Goal: Transaction & Acquisition: Purchase product/service

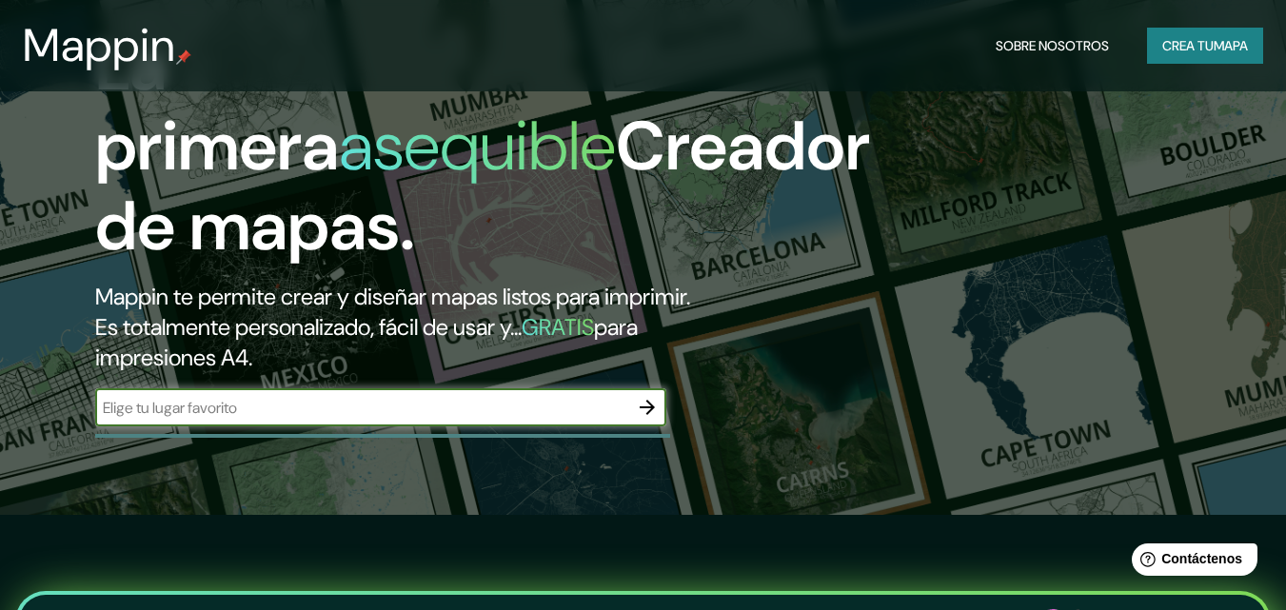
scroll to position [476, 0]
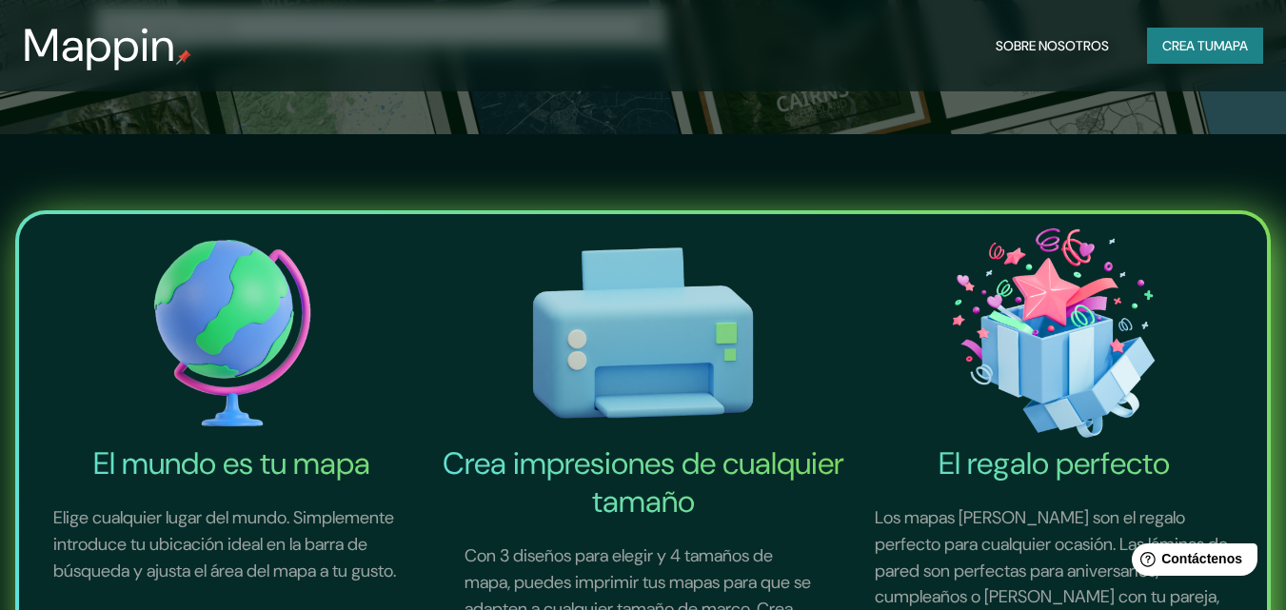
click at [1171, 49] on font "Crea tu" at bounding box center [1187, 45] width 51 height 17
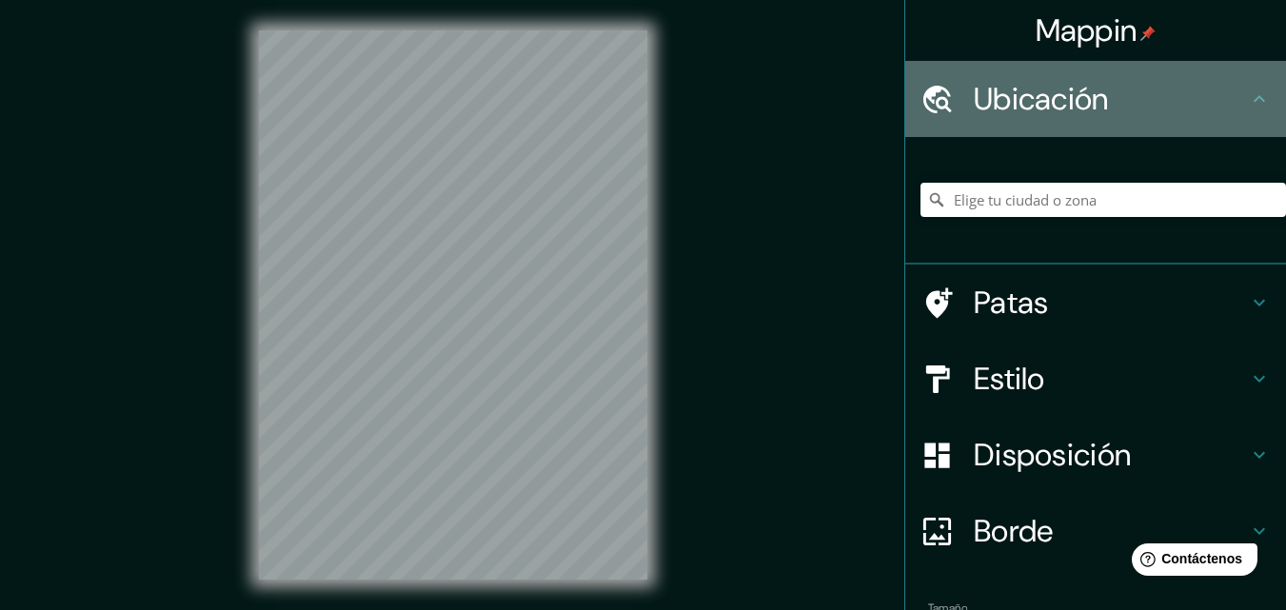
click at [1012, 86] on font "Ubicación" at bounding box center [1041, 99] width 135 height 40
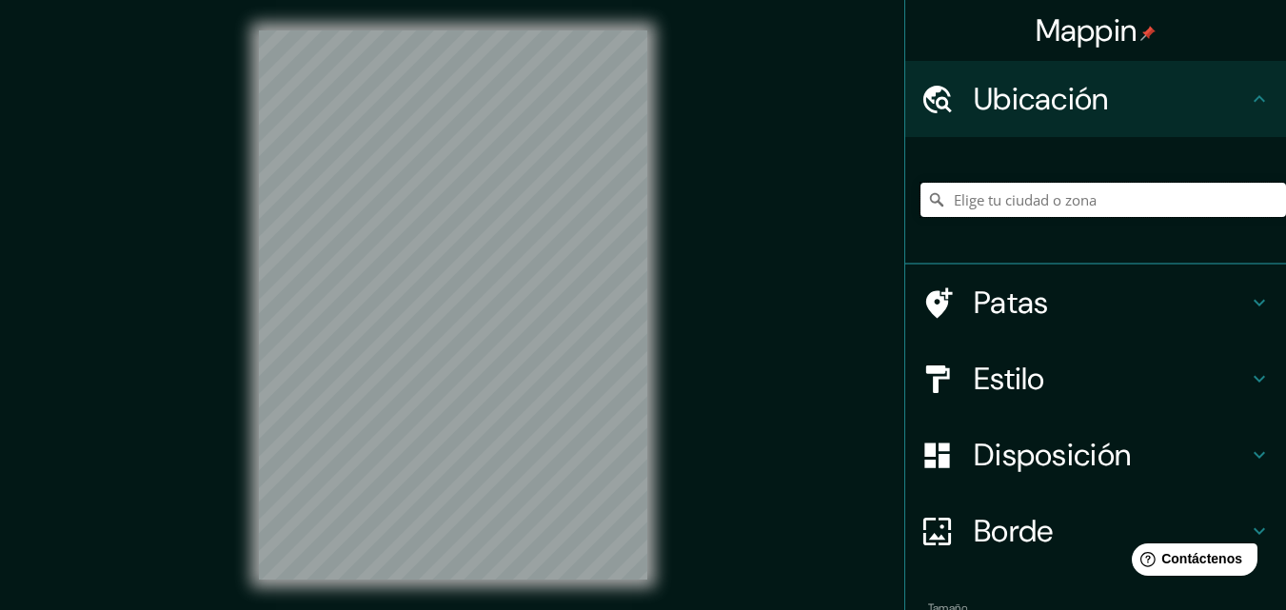
click at [1009, 190] on input "Elige tu ciudad o zona" at bounding box center [1103, 200] width 366 height 34
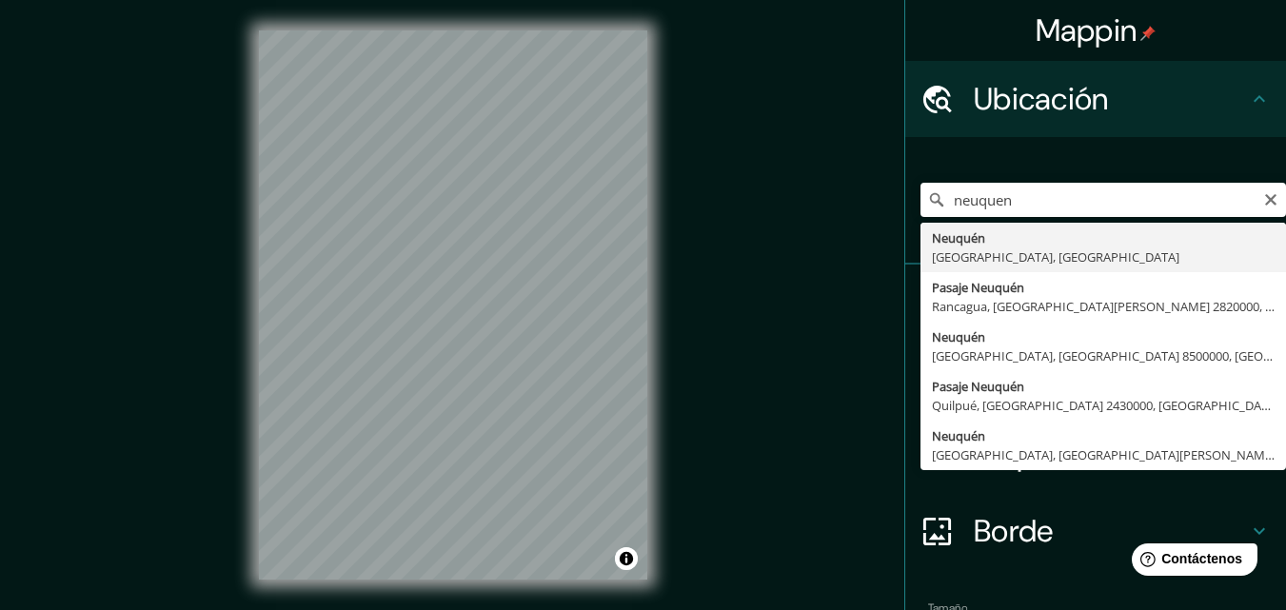
type input "[GEOGRAPHIC_DATA], [GEOGRAPHIC_DATA], [GEOGRAPHIC_DATA]"
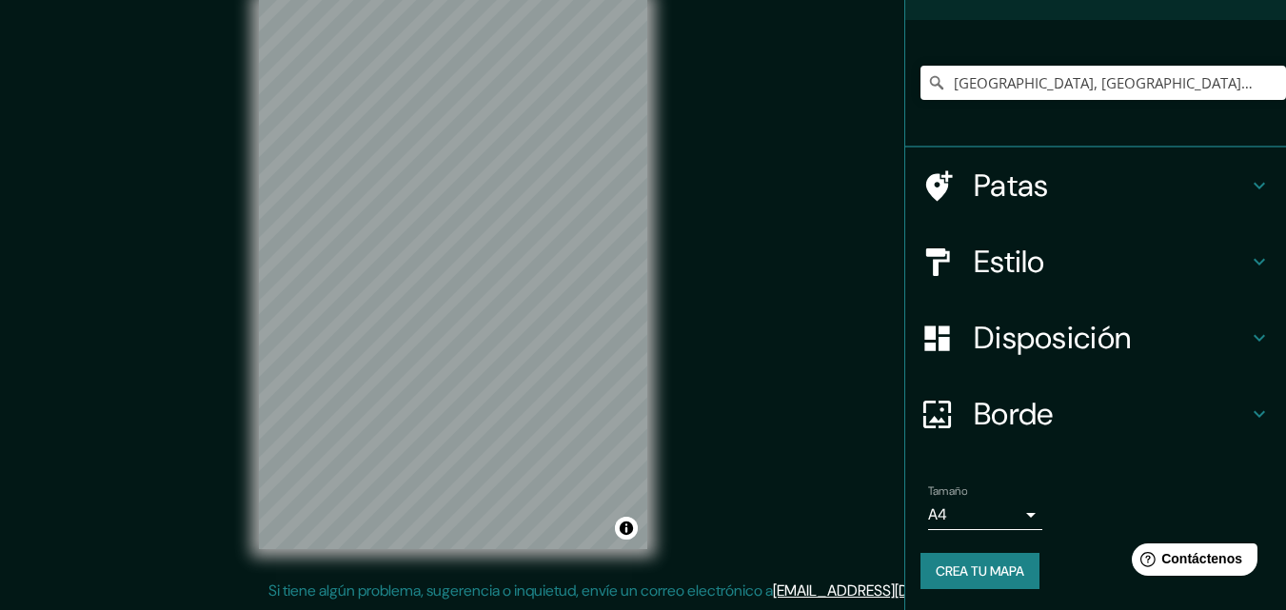
scroll to position [119, 0]
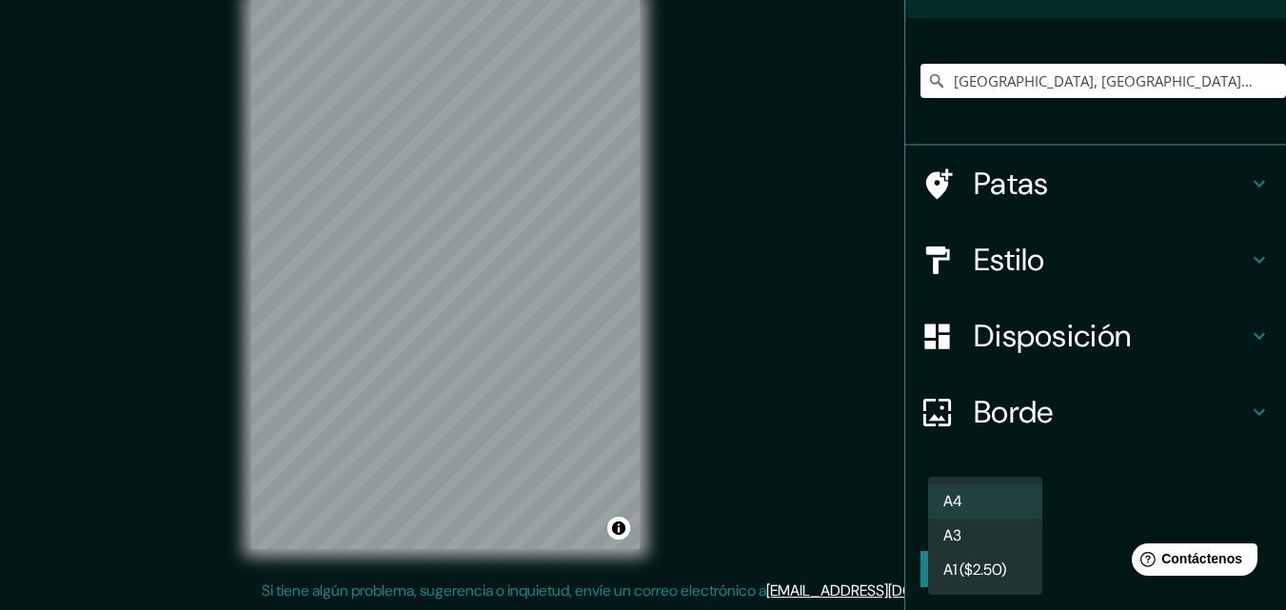
click at [1011, 515] on body "Mappin Ubicación [GEOGRAPHIC_DATA], [GEOGRAPHIC_DATA], [GEOGRAPHIC_DATA] Patas …" at bounding box center [643, 275] width 1286 height 610
click at [1004, 531] on li "A3" at bounding box center [985, 536] width 114 height 34
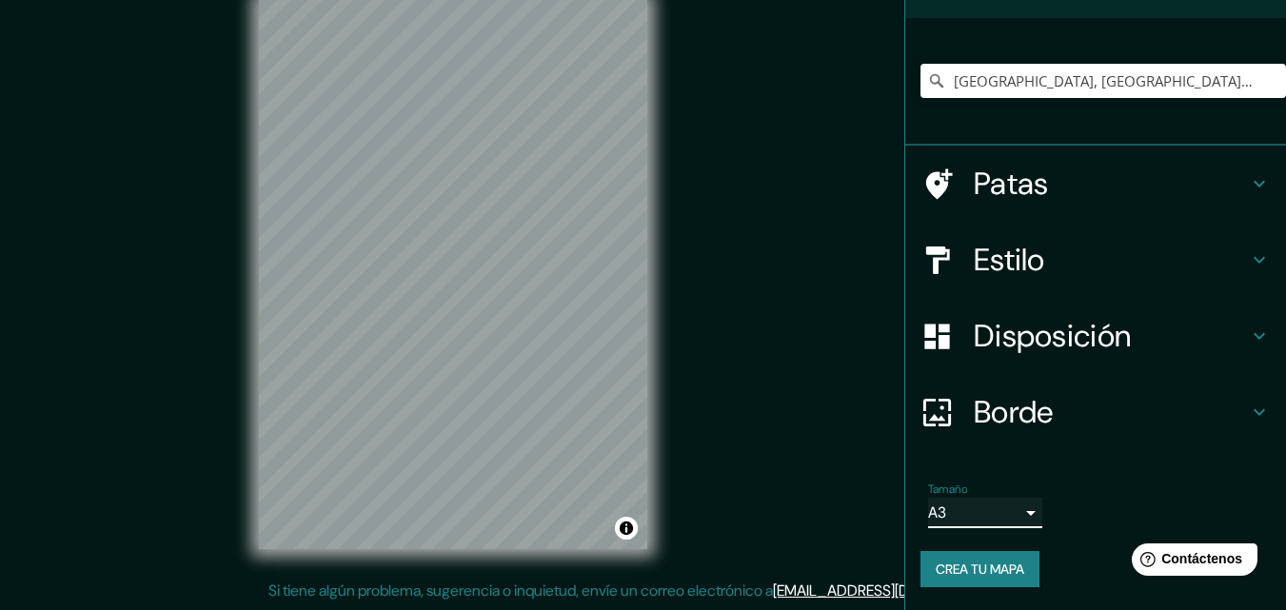
type input "a4"
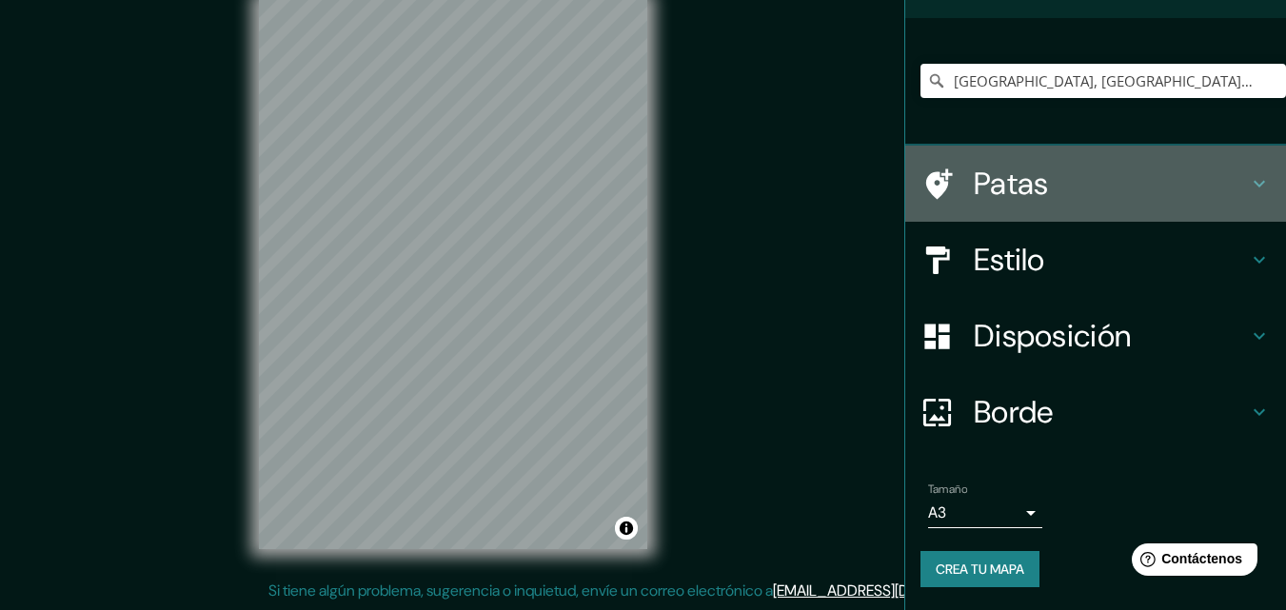
click at [1072, 201] on h4 "Patas" at bounding box center [1111, 184] width 274 height 38
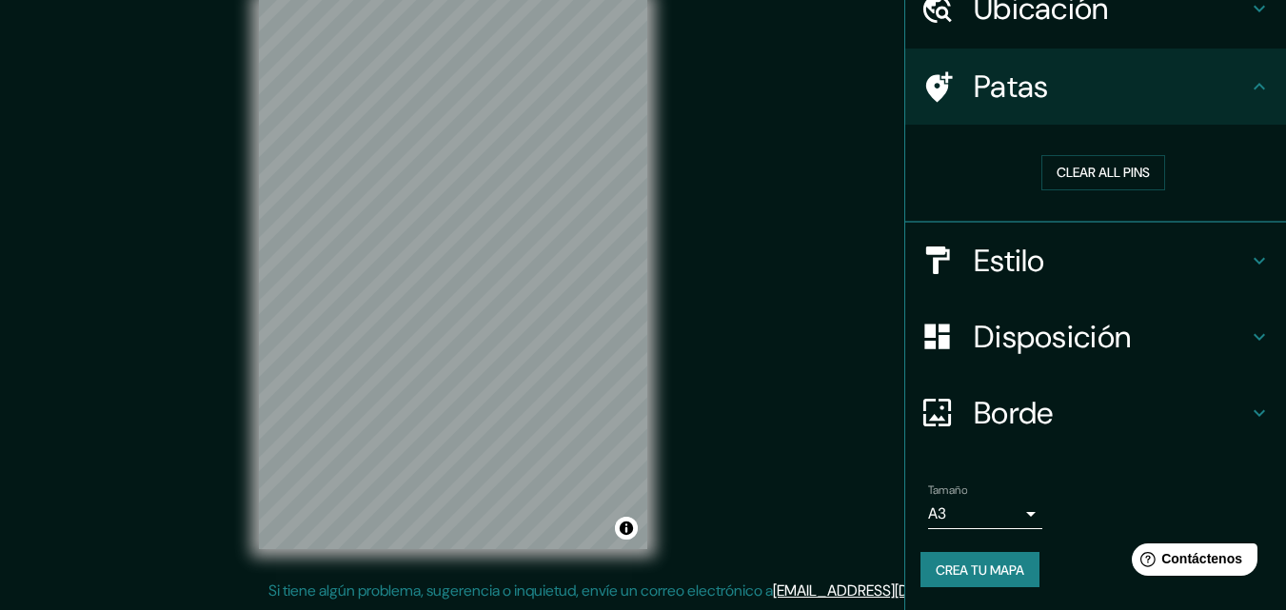
scroll to position [90, 0]
click at [1127, 176] on button "Clear all pins" at bounding box center [1103, 172] width 124 height 35
click at [1157, 266] on h4 "Estilo" at bounding box center [1111, 261] width 274 height 38
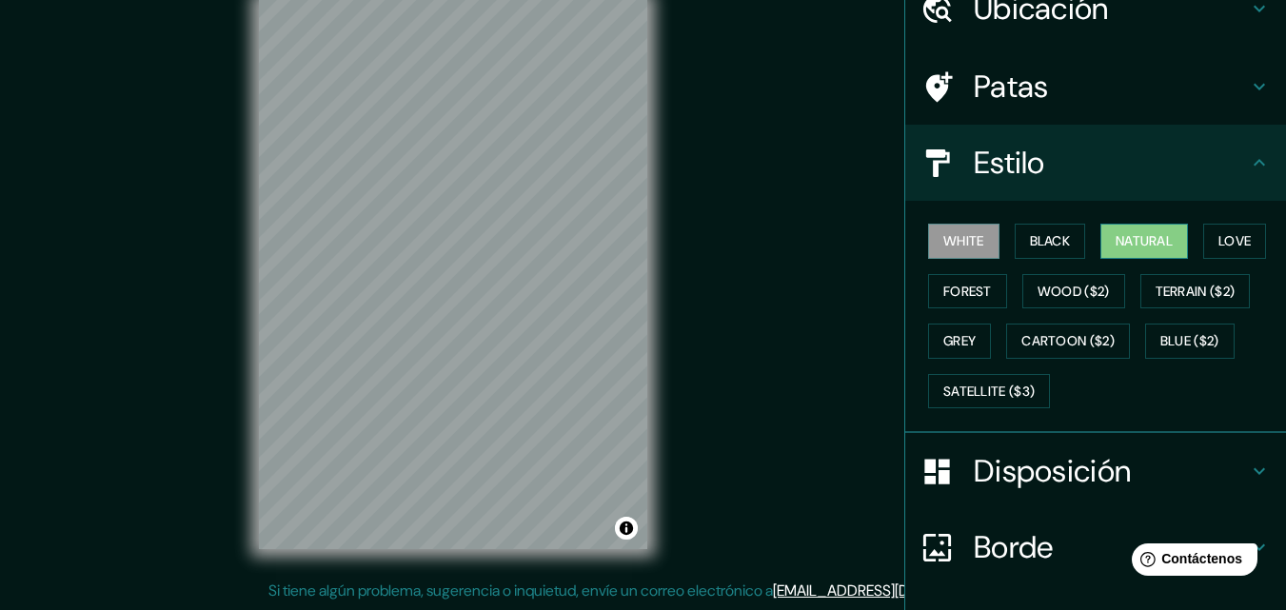
click at [1123, 238] on button "Natural" at bounding box center [1144, 241] width 88 height 35
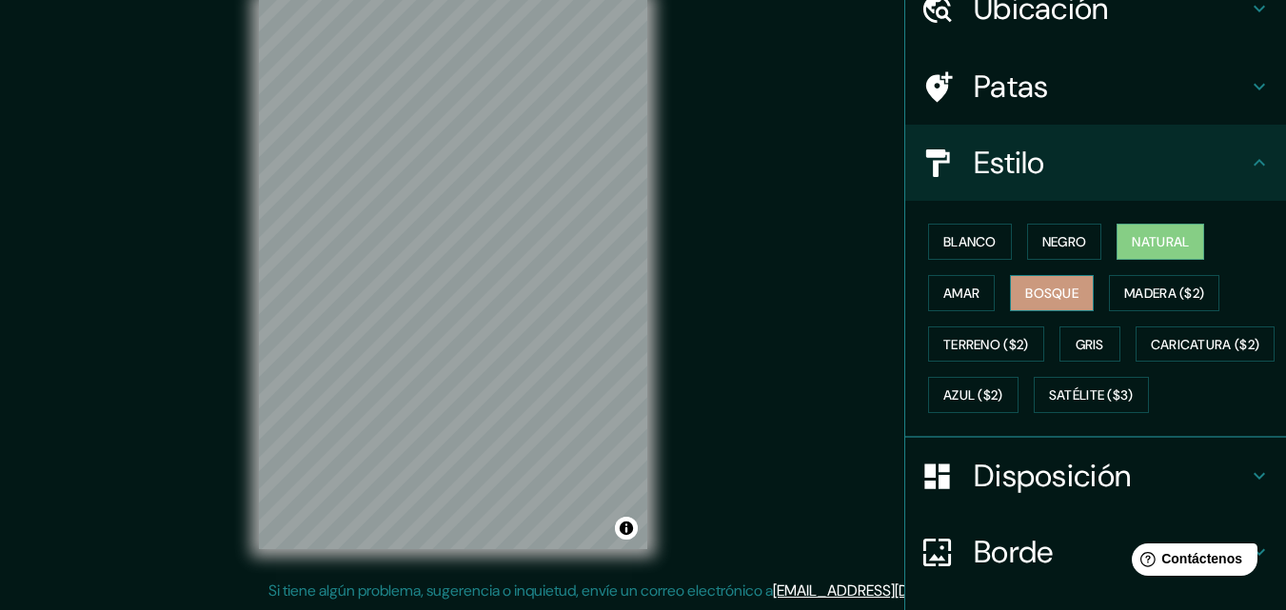
click at [1025, 296] on font "Bosque" at bounding box center [1051, 293] width 53 height 17
click at [1173, 237] on font "Natural" at bounding box center [1160, 241] width 57 height 17
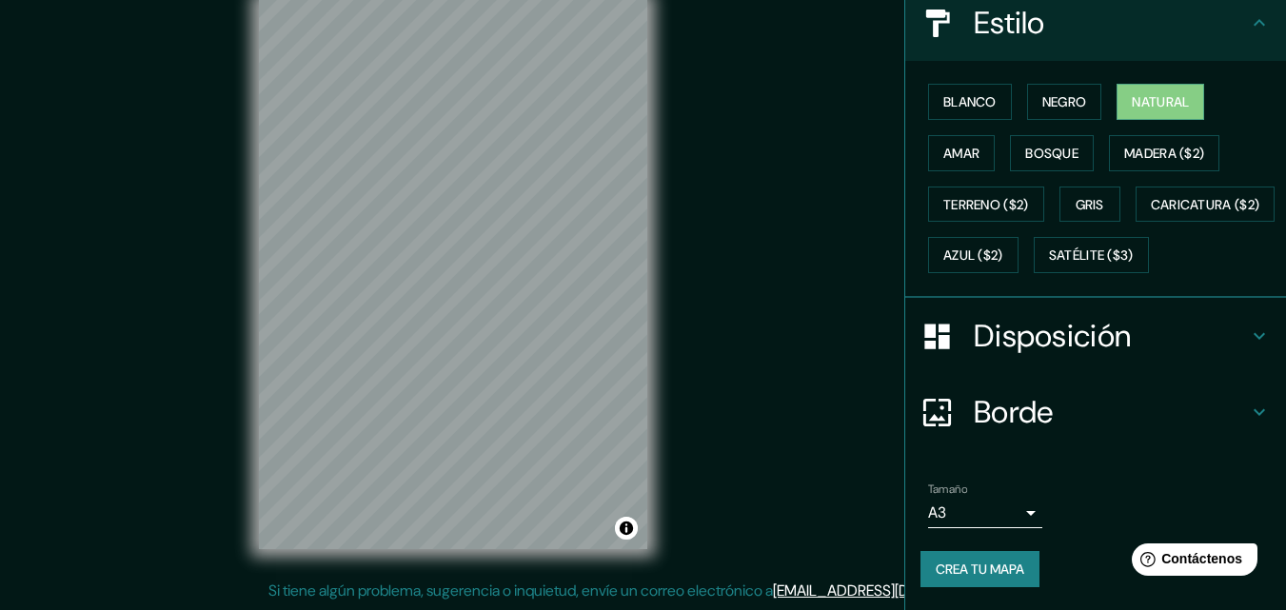
scroll to position [281, 0]
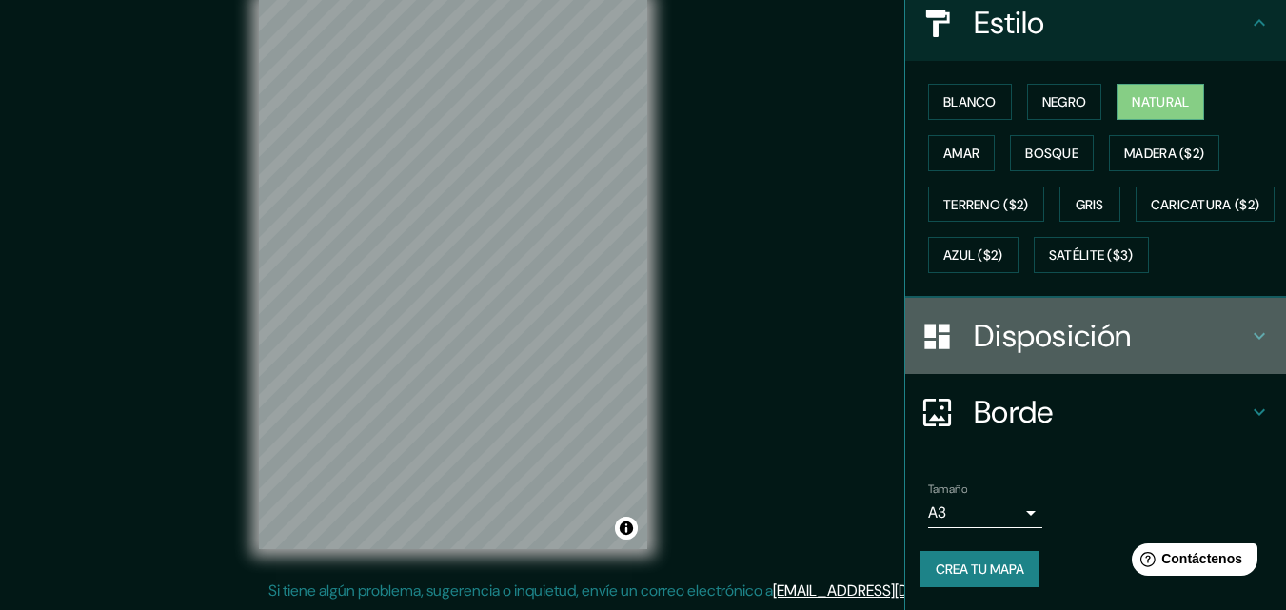
click at [1248, 333] on icon at bounding box center [1259, 336] width 23 height 23
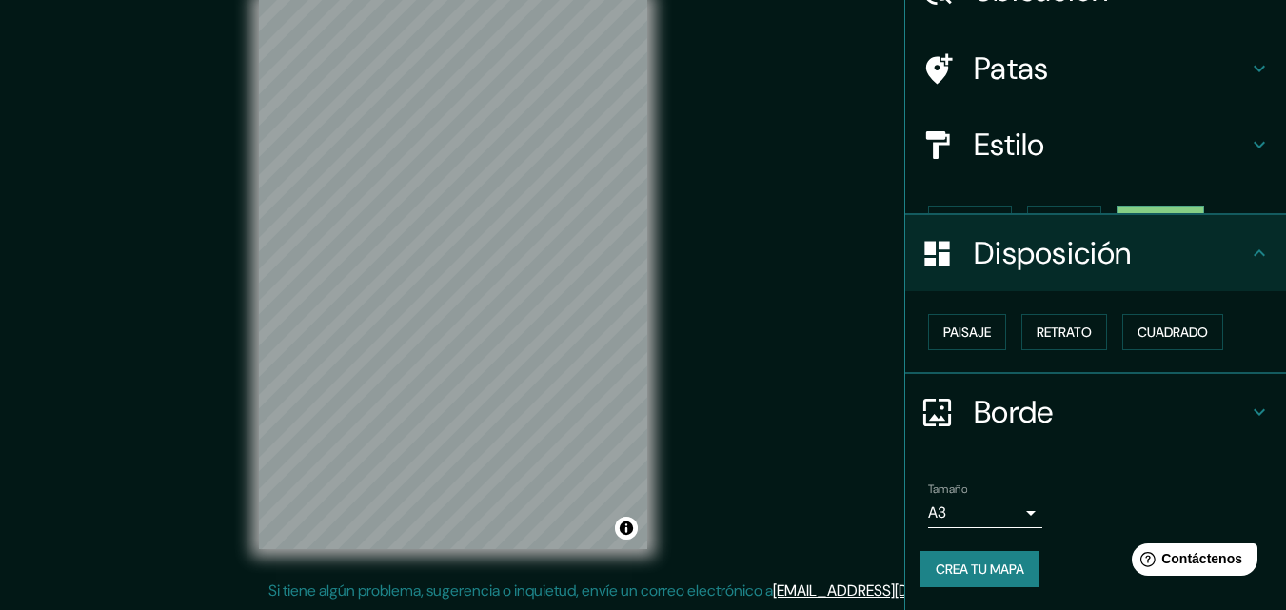
scroll to position [76, 0]
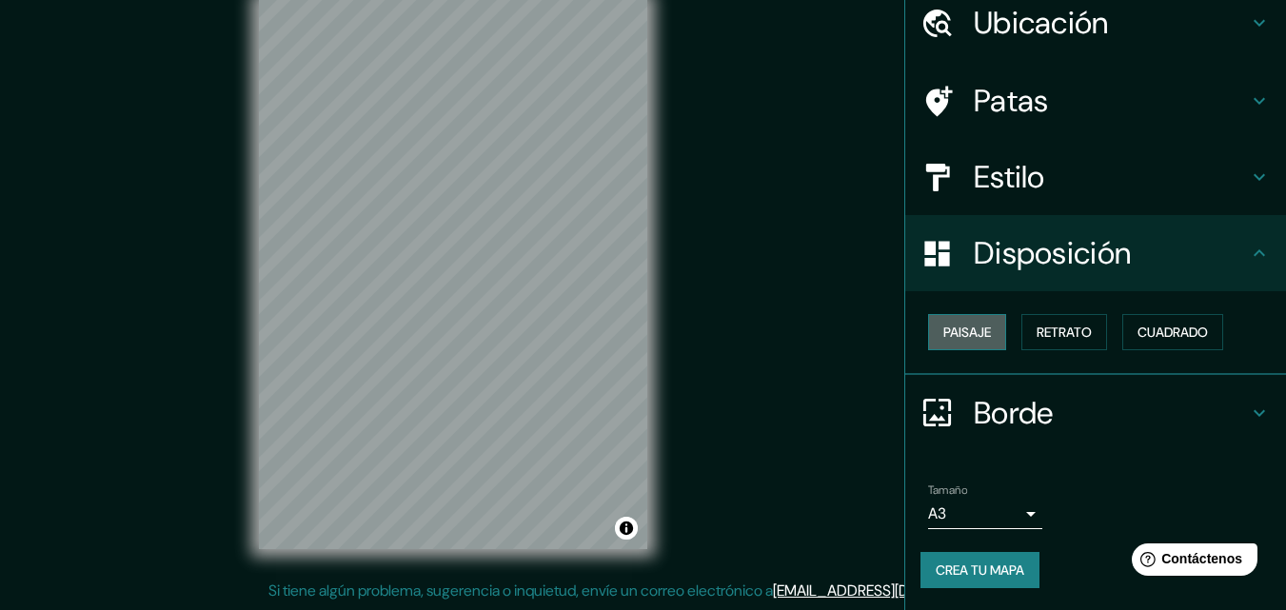
click at [943, 331] on font "Paisaje" at bounding box center [967, 332] width 48 height 17
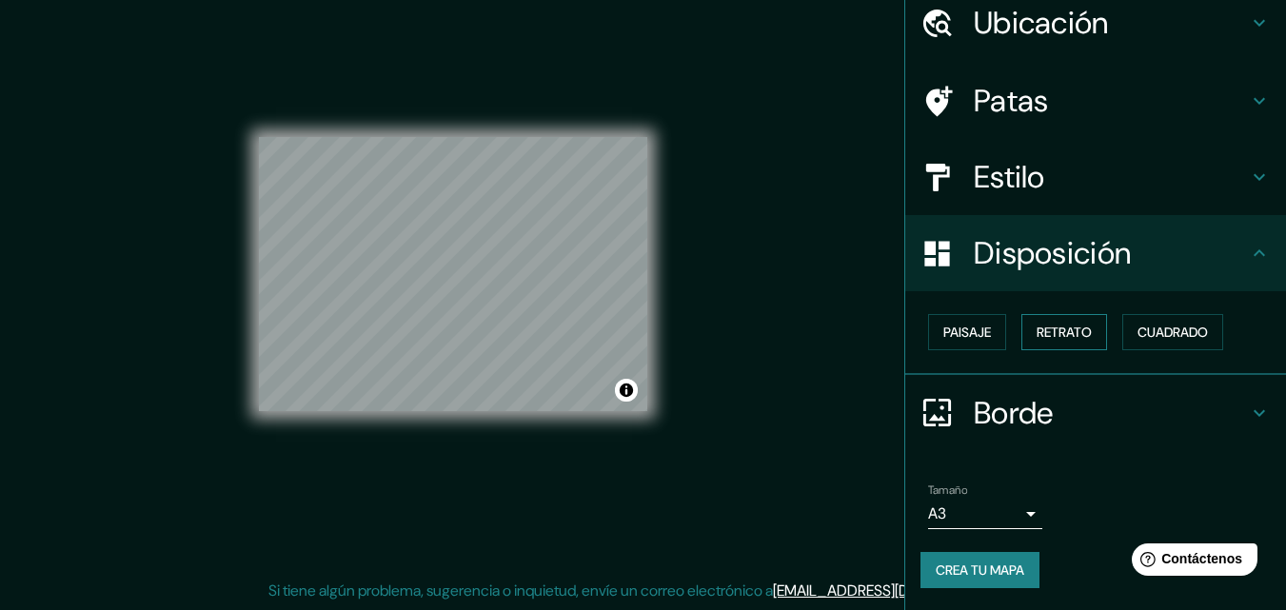
click at [1037, 336] on font "Retrato" at bounding box center [1064, 332] width 55 height 17
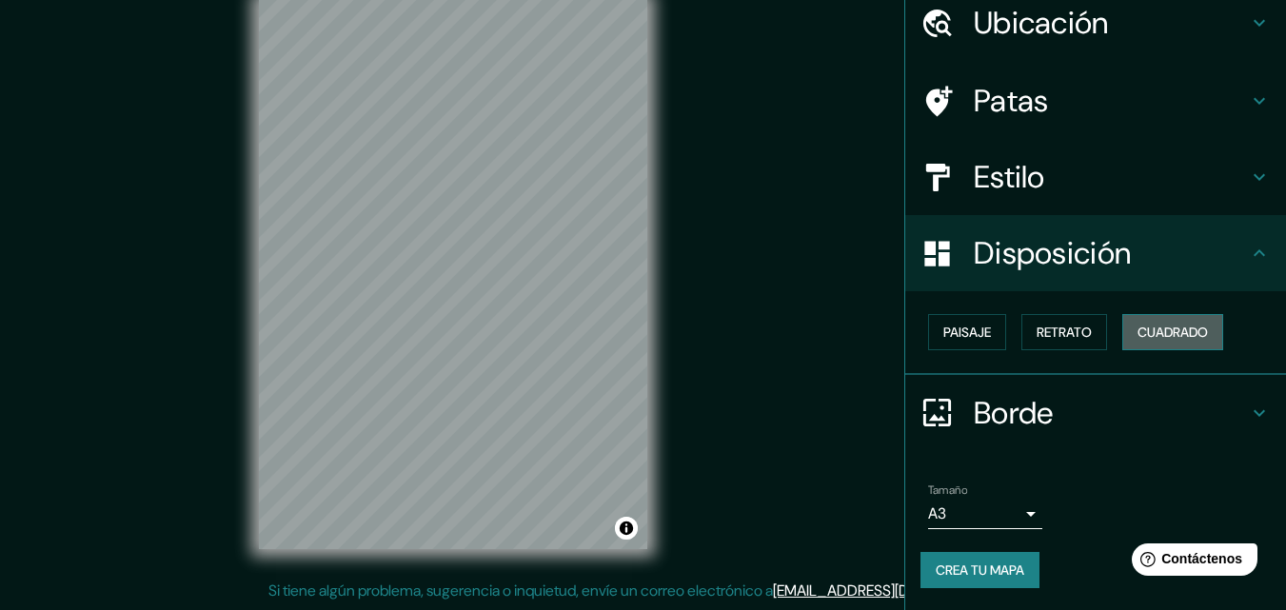
click at [1182, 335] on font "Cuadrado" at bounding box center [1172, 332] width 70 height 17
